Goal: Information Seeking & Learning: Learn about a topic

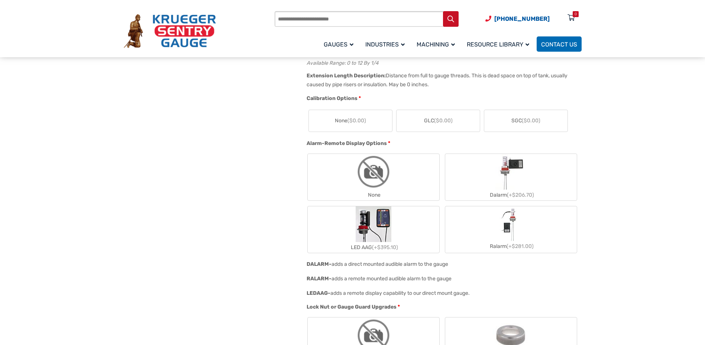
scroll to position [521, 0]
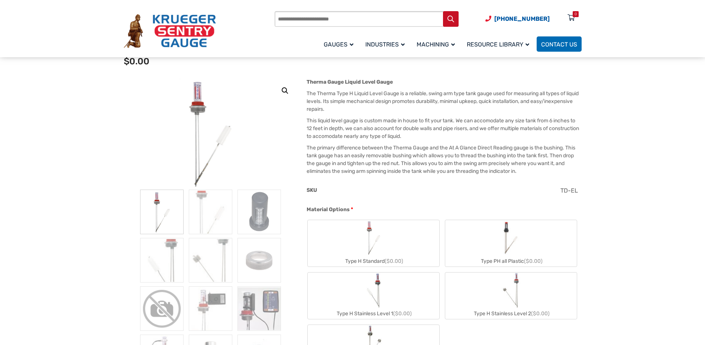
scroll to position [74, 0]
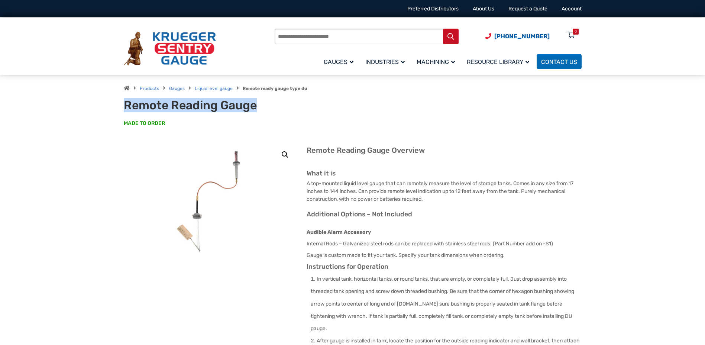
drag, startPoint x: 257, startPoint y: 105, endPoint x: 128, endPoint y: 103, distance: 129.8
click at [128, 103] on h1 "Remote Reading Gauge" at bounding box center [215, 105] width 183 height 14
drag, startPoint x: 128, startPoint y: 103, endPoint x: 144, endPoint y: 106, distance: 16.9
copy h1 "Remote Reading Gauge"
